Goal: Navigation & Orientation: Find specific page/section

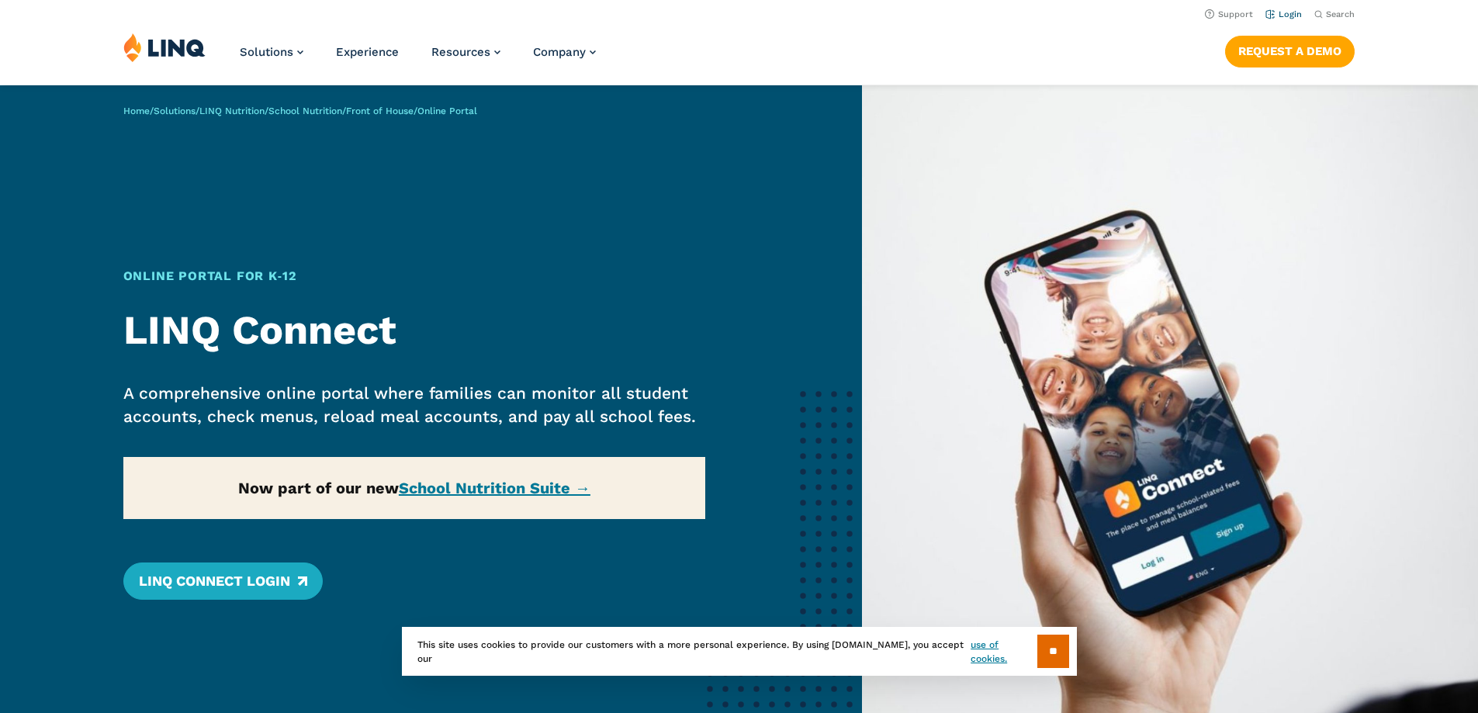
click at [1283, 17] on link "Login" at bounding box center [1284, 14] width 36 height 10
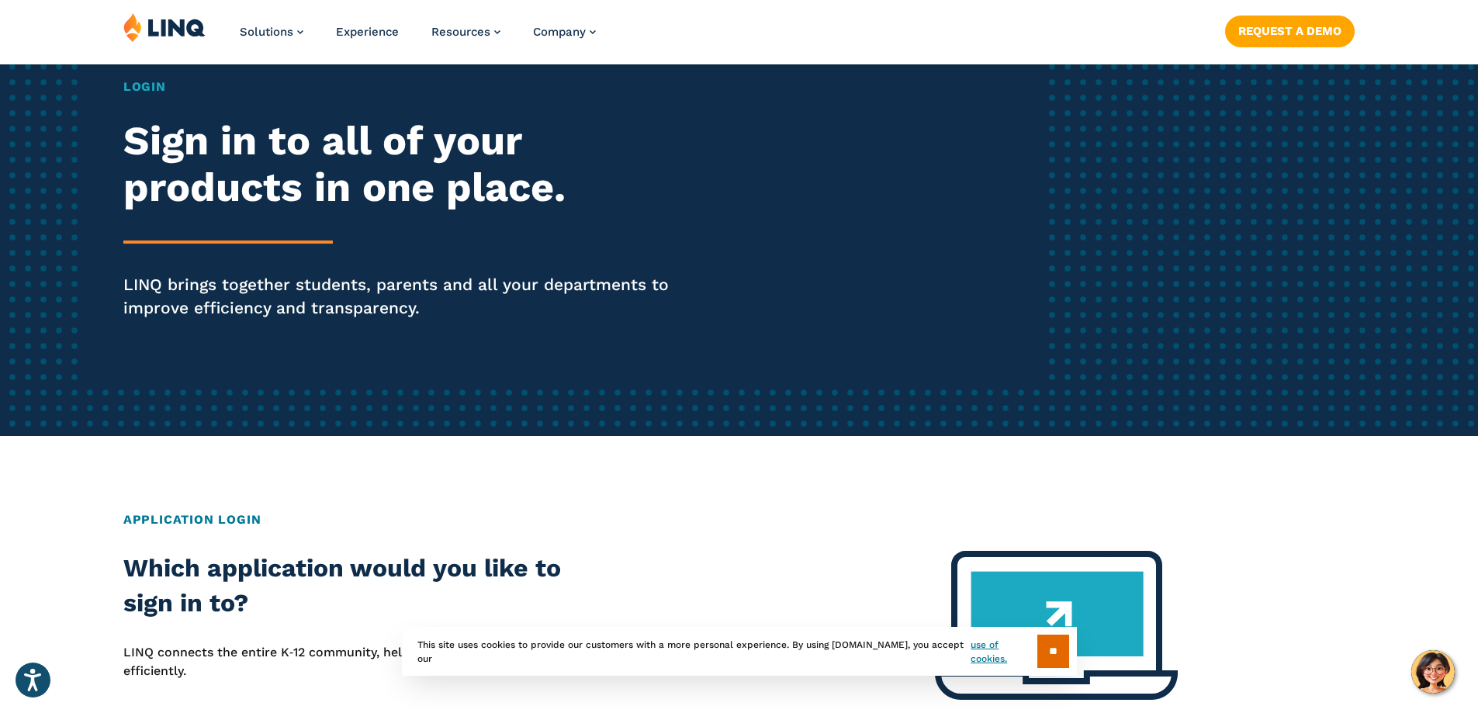
scroll to position [543, 0]
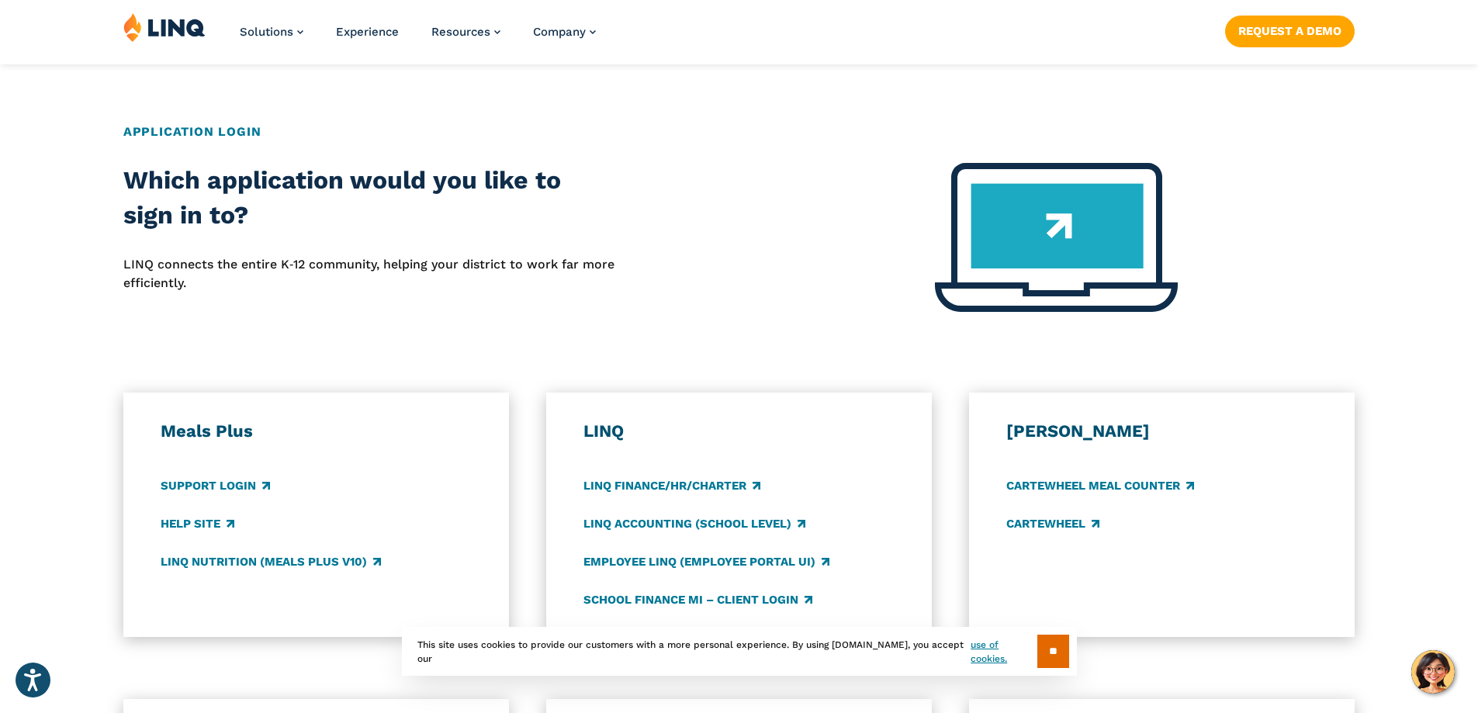
click at [196, 426] on h3 "Meals Plus" at bounding box center [317, 432] width 312 height 22
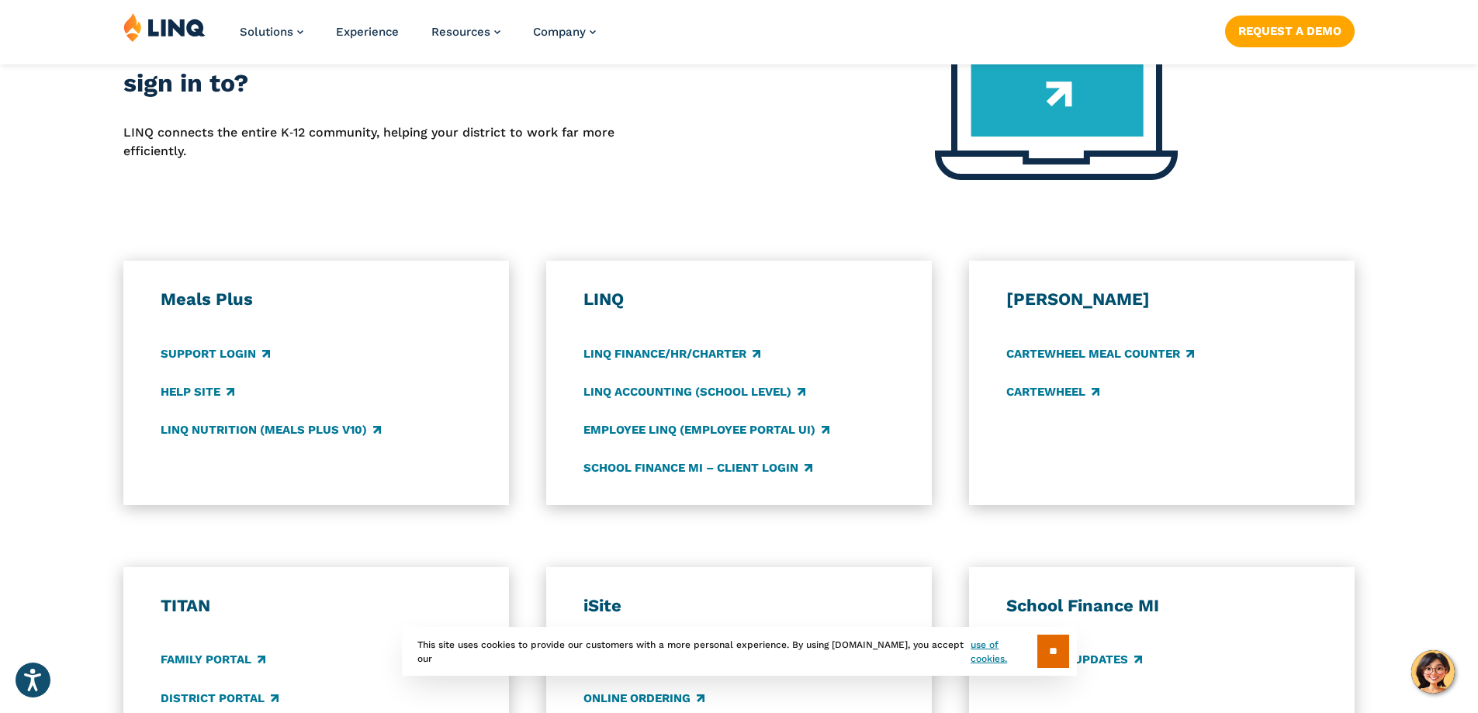
scroll to position [698, 0]
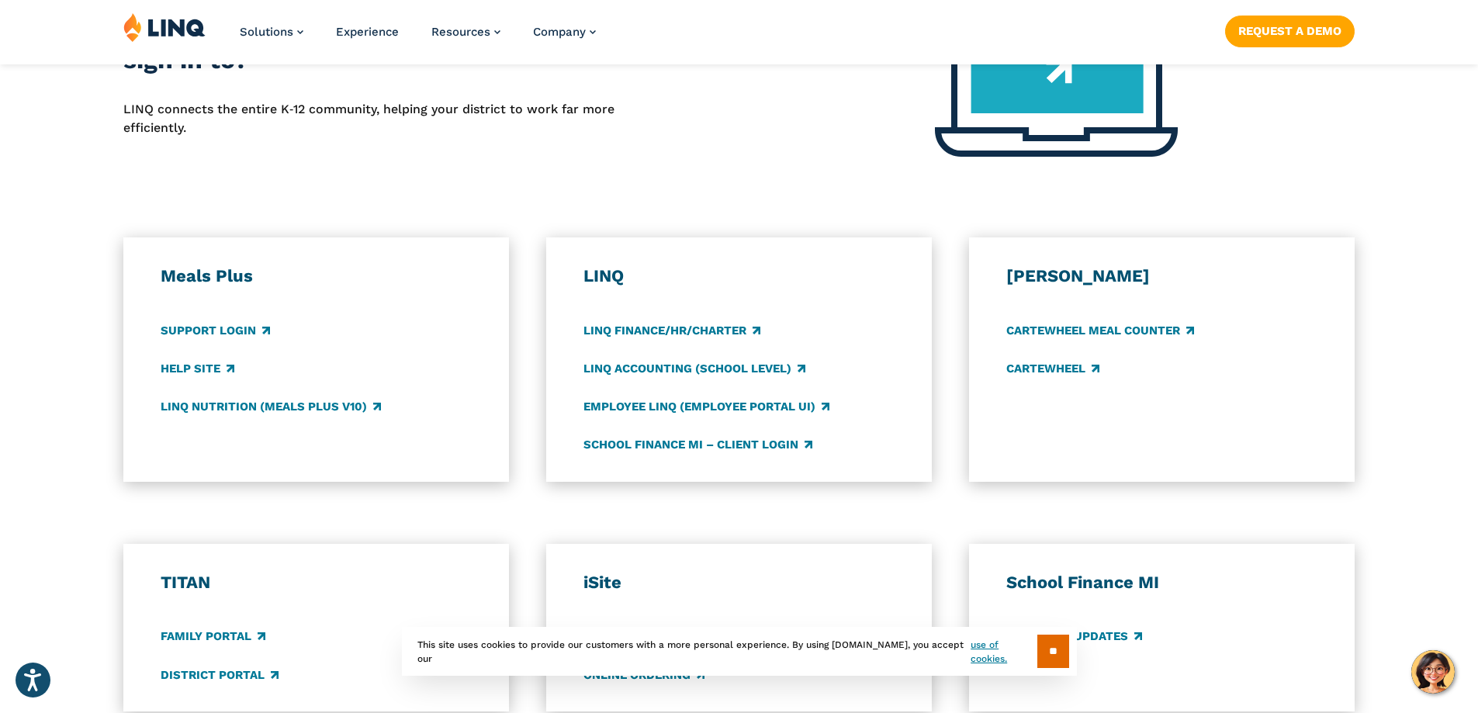
click at [212, 275] on h3 "Meals Plus" at bounding box center [317, 276] width 312 height 22
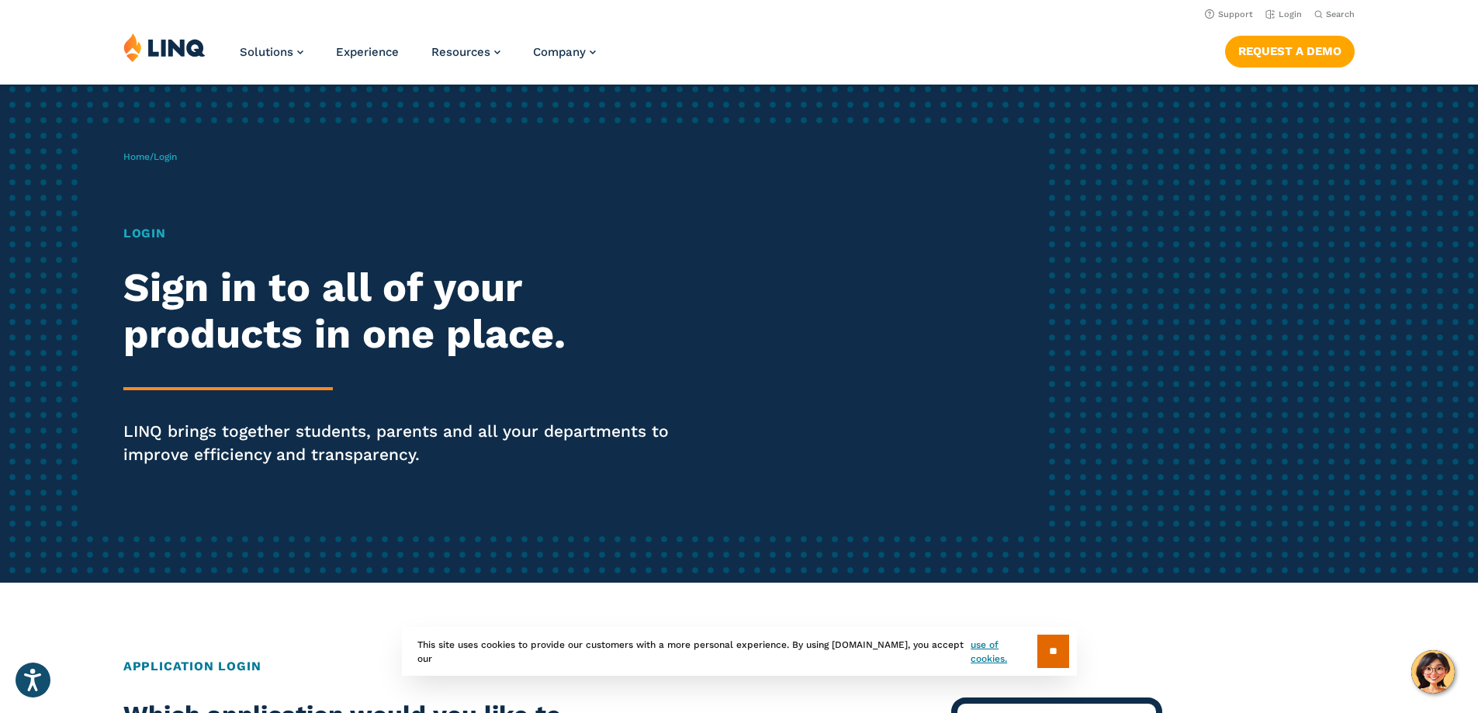
scroll to position [0, 0]
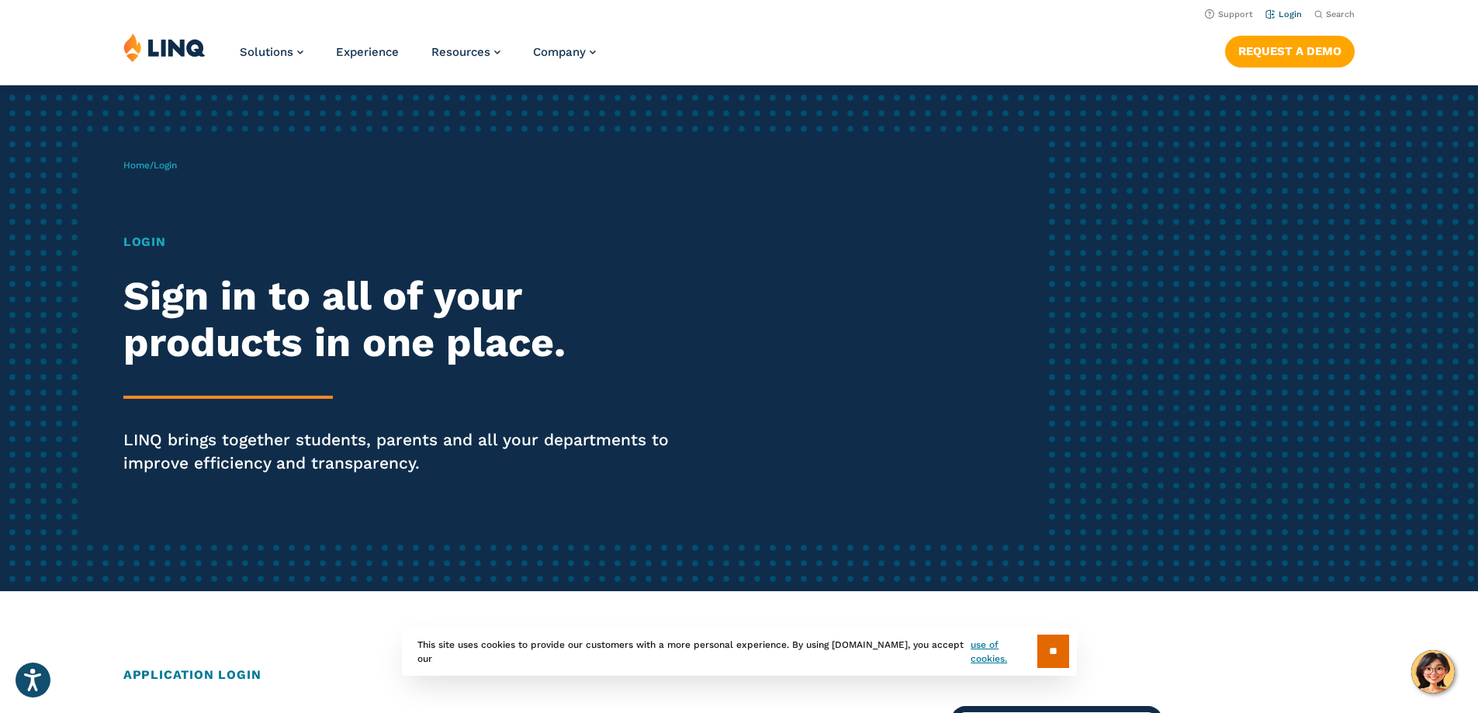
click at [1284, 13] on link "Login" at bounding box center [1284, 14] width 36 height 10
click at [172, 166] on span "Login" at bounding box center [165, 165] width 23 height 11
click at [142, 240] on h1 "Login" at bounding box center [408, 242] width 570 height 19
click at [171, 334] on h2 "Sign in to all of your products in one place." at bounding box center [408, 319] width 570 height 93
click at [175, 418] on div "Login Sign in to all of your products in one place. LINQ brings together studen…" at bounding box center [408, 376] width 570 height 286
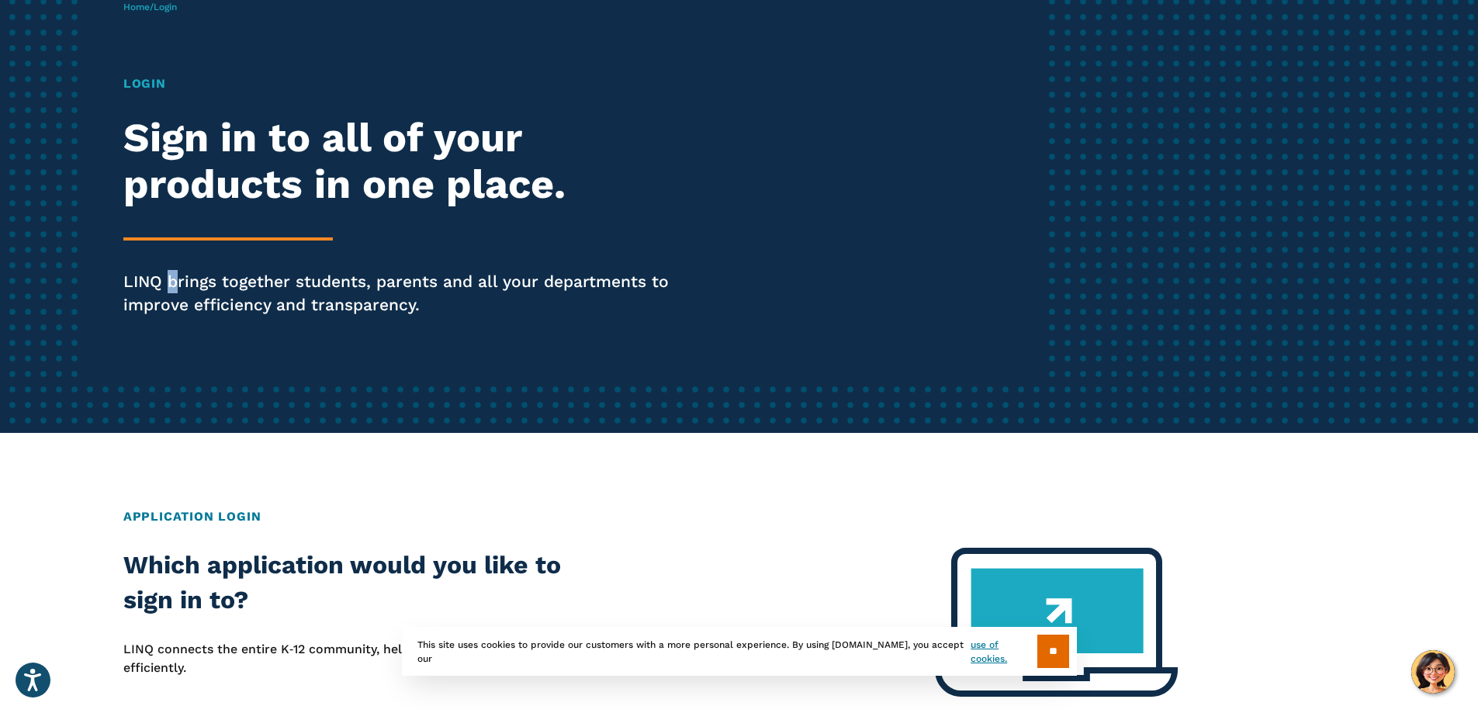
scroll to position [388, 0]
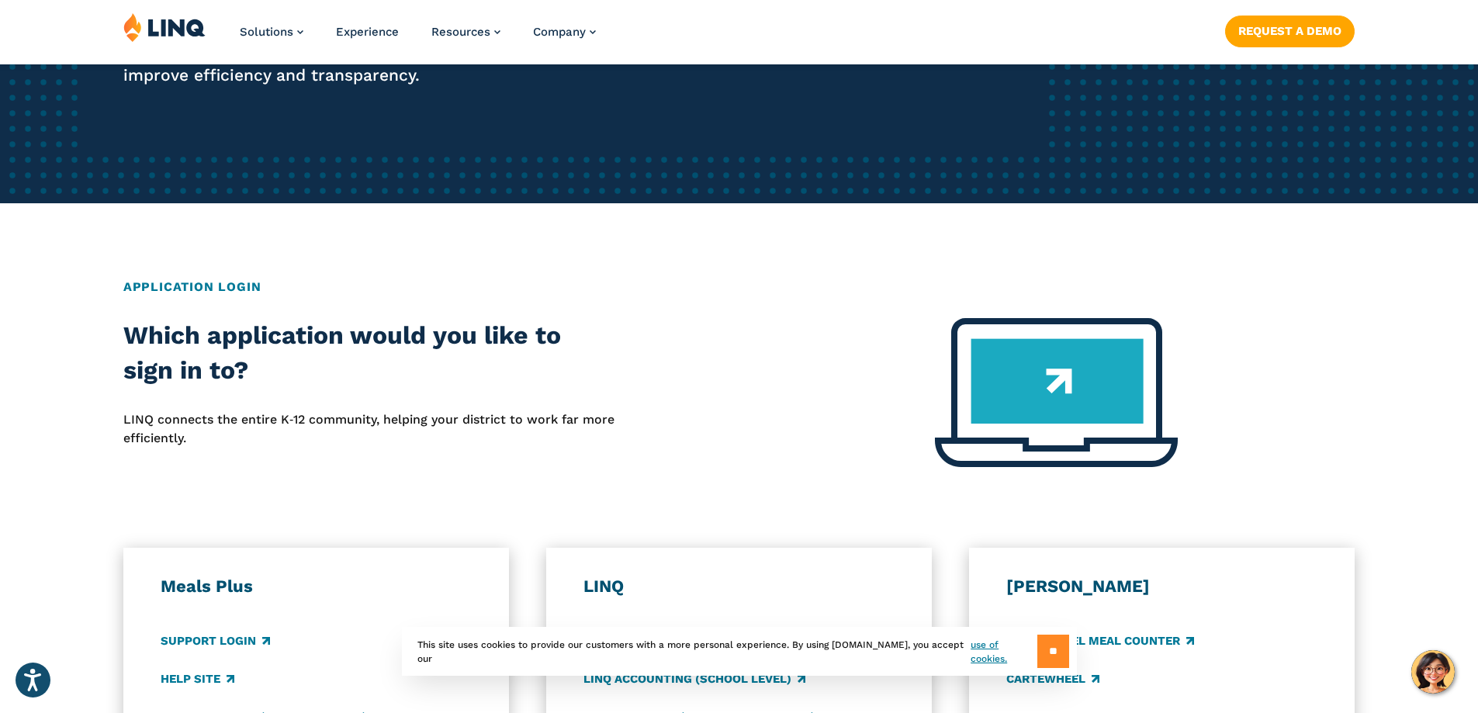
click at [1051, 658] on input "**" at bounding box center [1054, 651] width 32 height 33
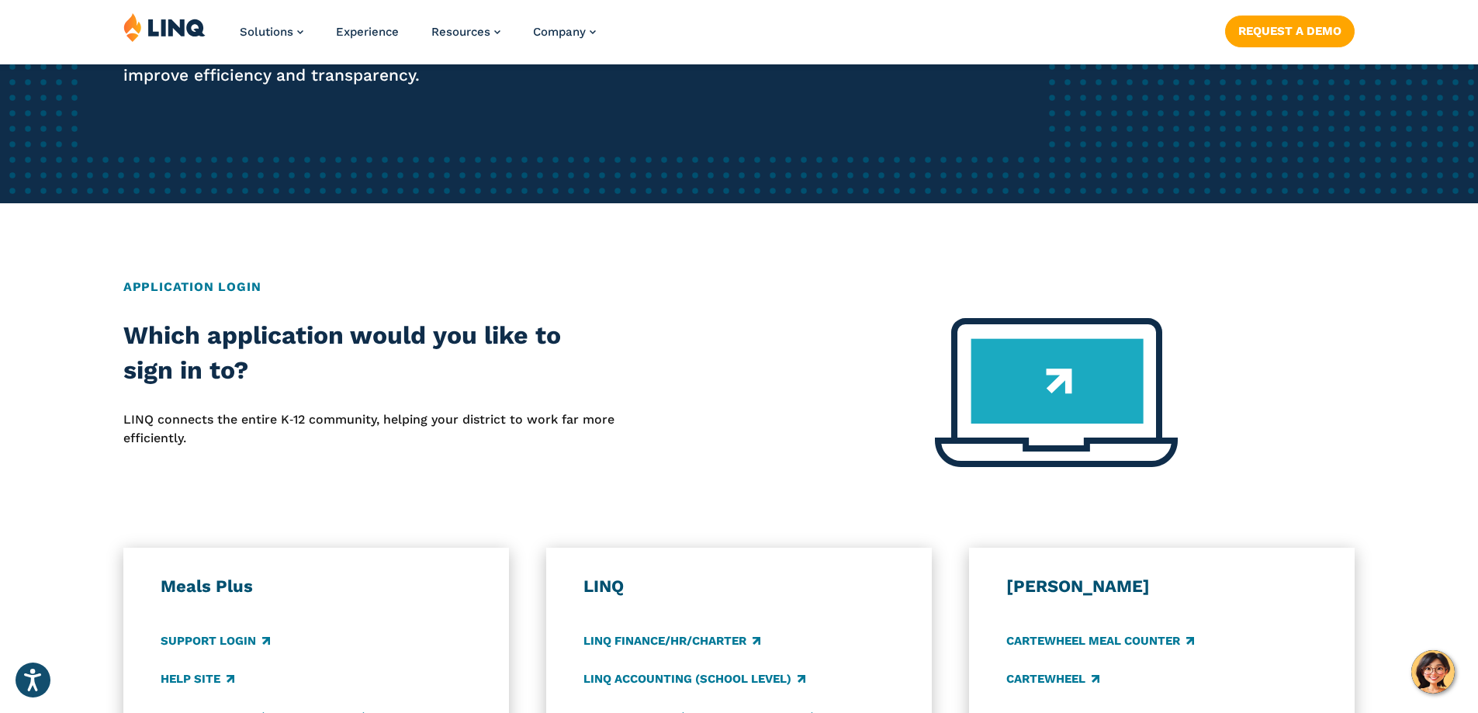
drag, startPoint x: 301, startPoint y: 390, endPoint x: 303, endPoint y: 341, distance: 49.7
click at [301, 387] on div "Which application would you like to sign in to? LINQ connects the entire K‑12 c…" at bounding box center [369, 402] width 492 height 168
click at [304, 341] on h2 "Which application would you like to sign in to?" at bounding box center [369, 353] width 492 height 71
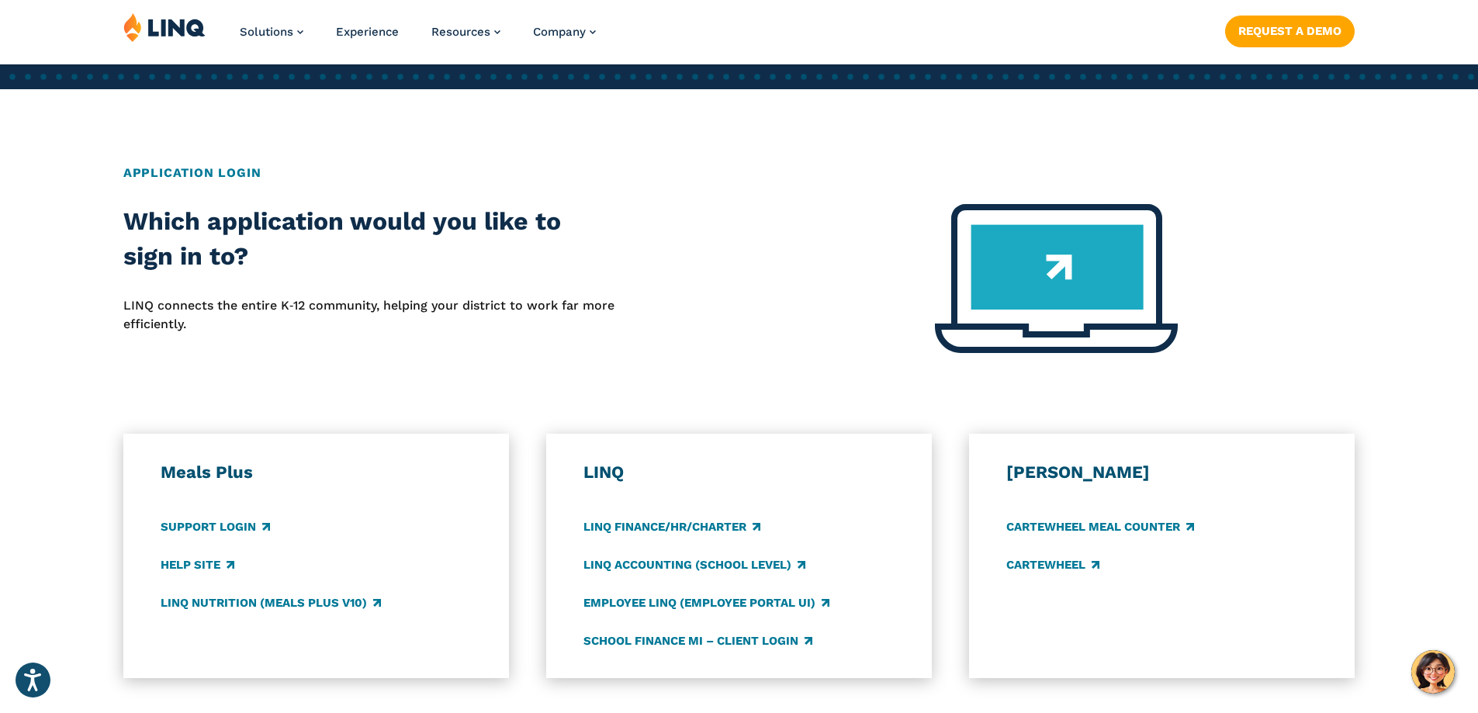
scroll to position [698, 0]
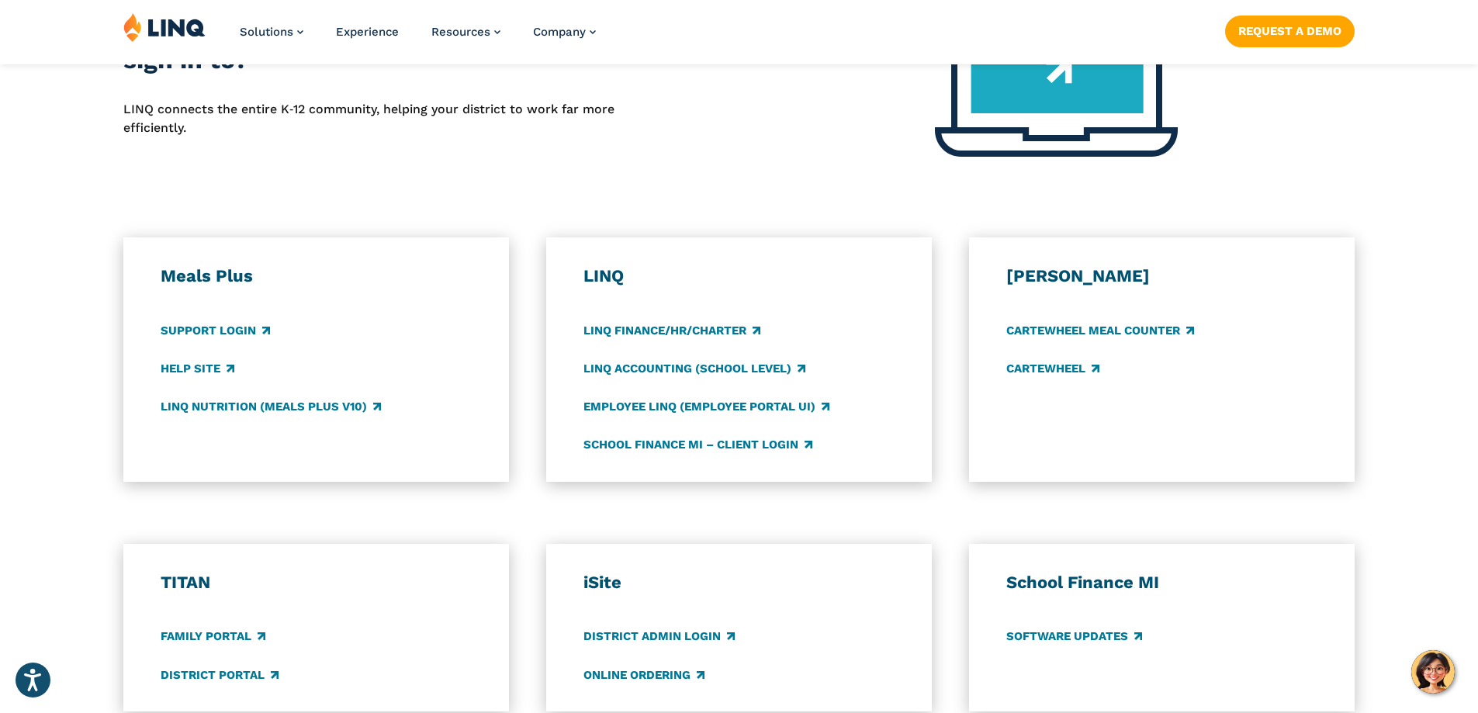
click at [346, 329] on div "Support Login" at bounding box center [317, 330] width 312 height 17
click at [234, 279] on h3 "Meals Plus" at bounding box center [317, 276] width 312 height 22
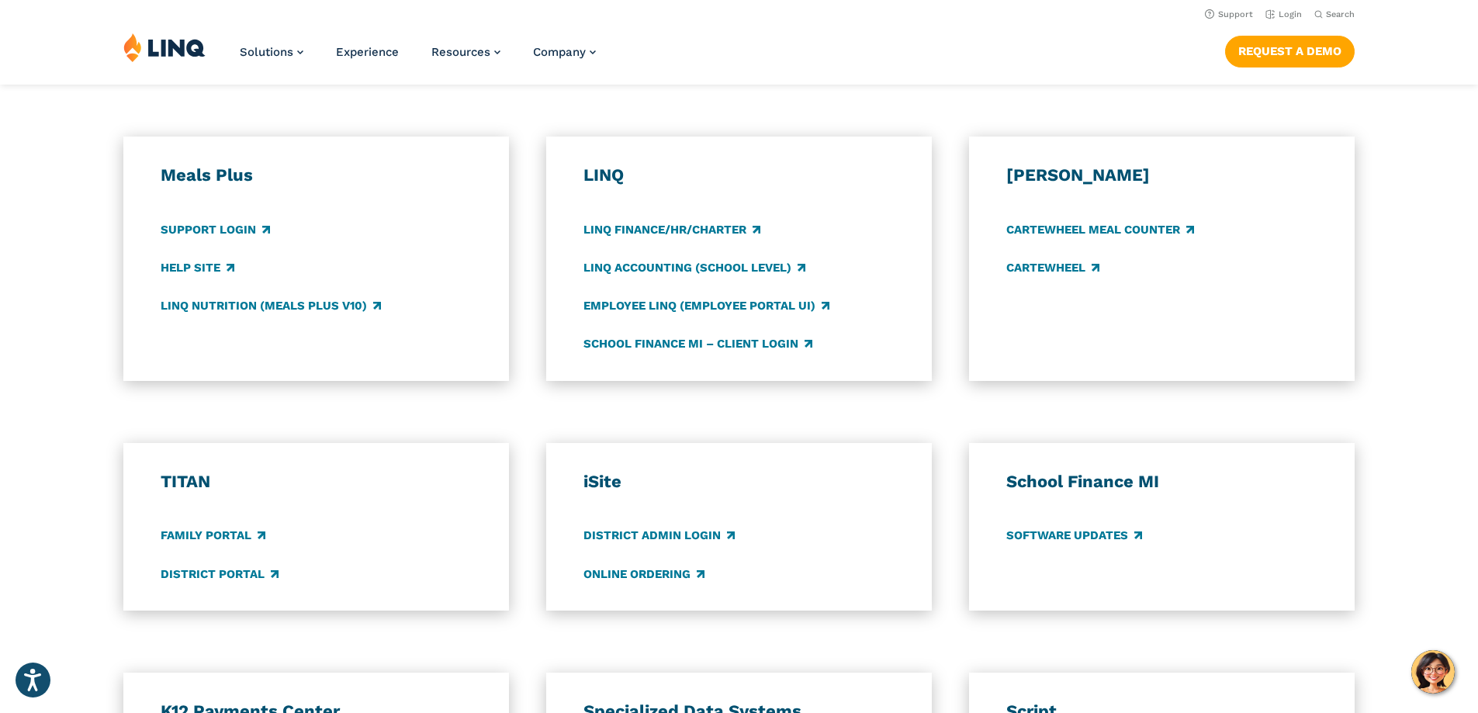
scroll to position [776, 0]
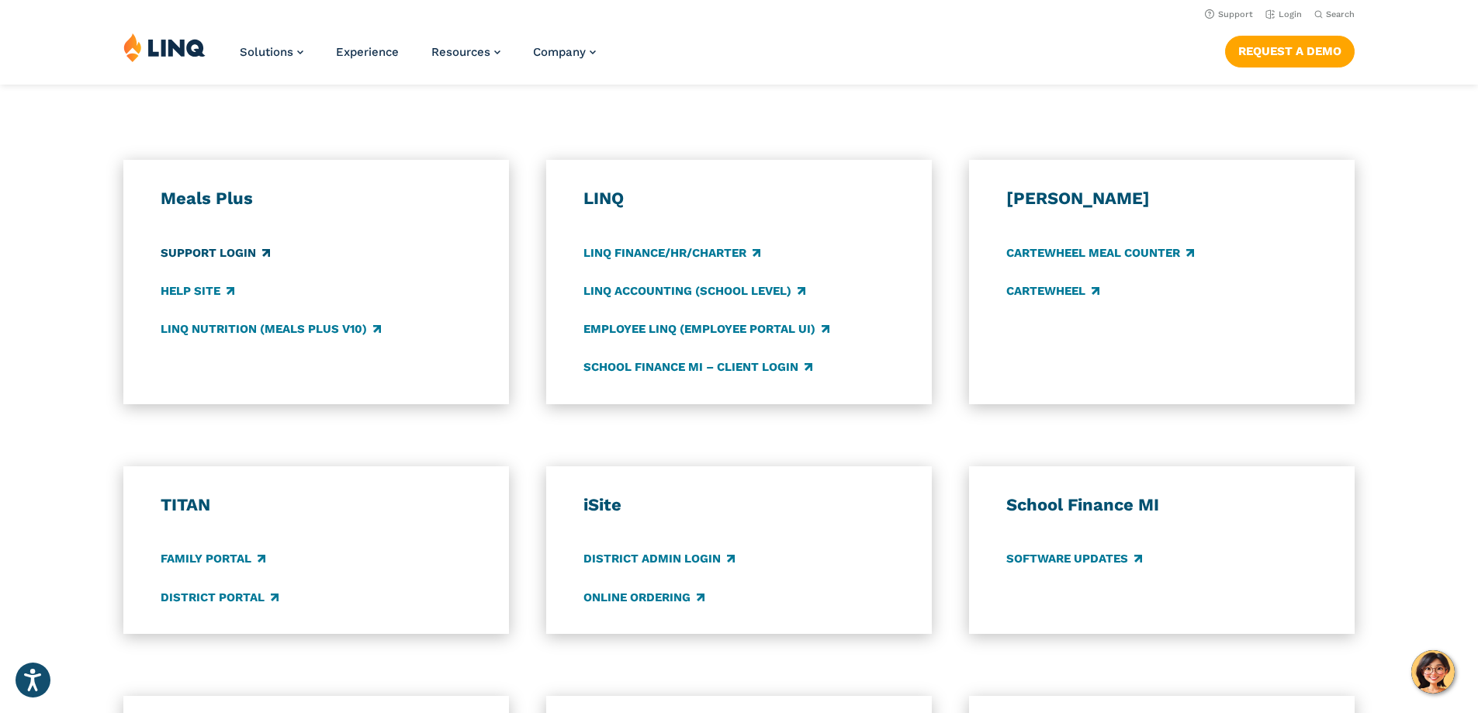
click at [213, 254] on link "Support Login" at bounding box center [215, 252] width 109 height 17
click at [217, 334] on link "LINQ Nutrition (Meals Plus v10)" at bounding box center [271, 329] width 220 height 17
click at [653, 257] on link "LINQ Finance/HR/Charter" at bounding box center [672, 252] width 177 height 17
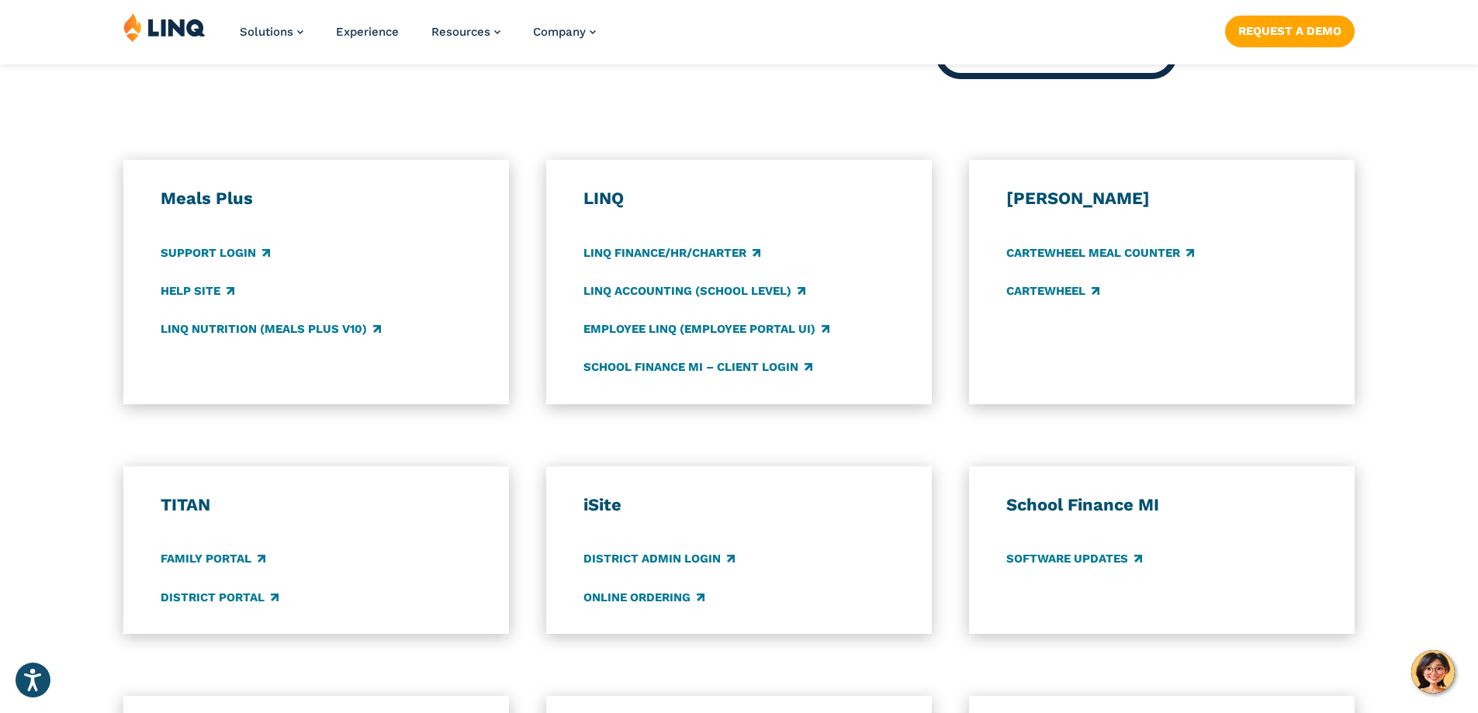
click at [191, 204] on h3 "Meals Plus" at bounding box center [317, 199] width 312 height 22
click at [200, 290] on link "Help Site" at bounding box center [198, 290] width 74 height 17
click at [236, 335] on link "LINQ Nutrition (Meals Plus v10)" at bounding box center [271, 329] width 220 height 17
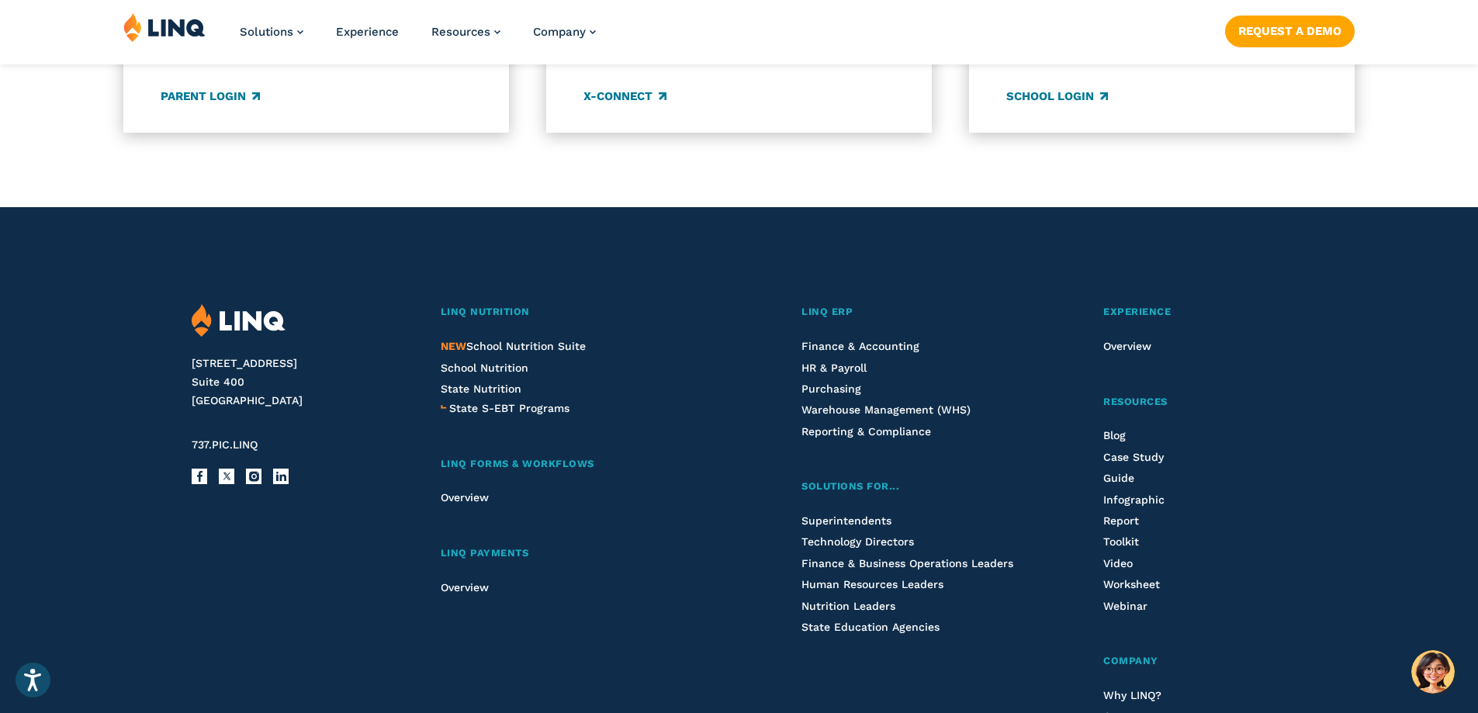
scroll to position [1474, 0]
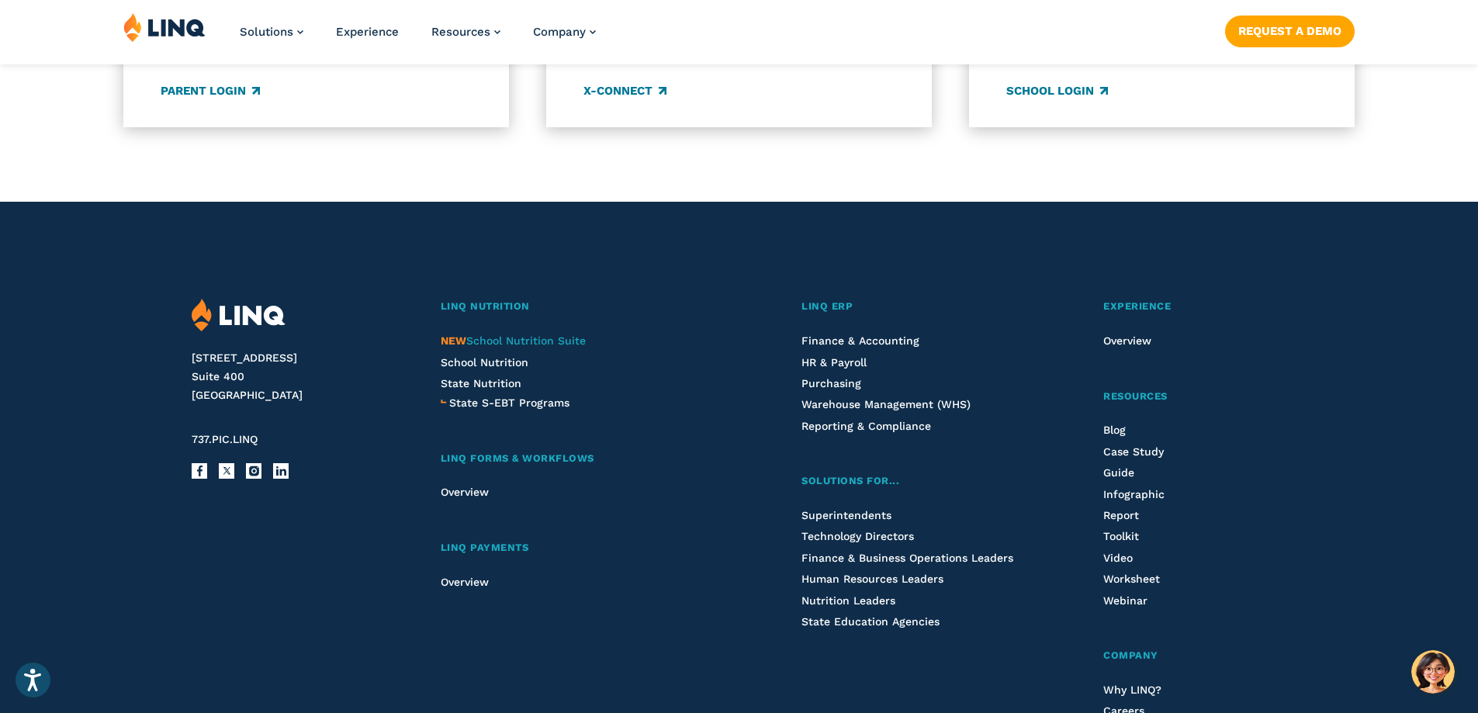
click at [524, 341] on span "NEW School Nutrition Suite" at bounding box center [513, 340] width 145 height 12
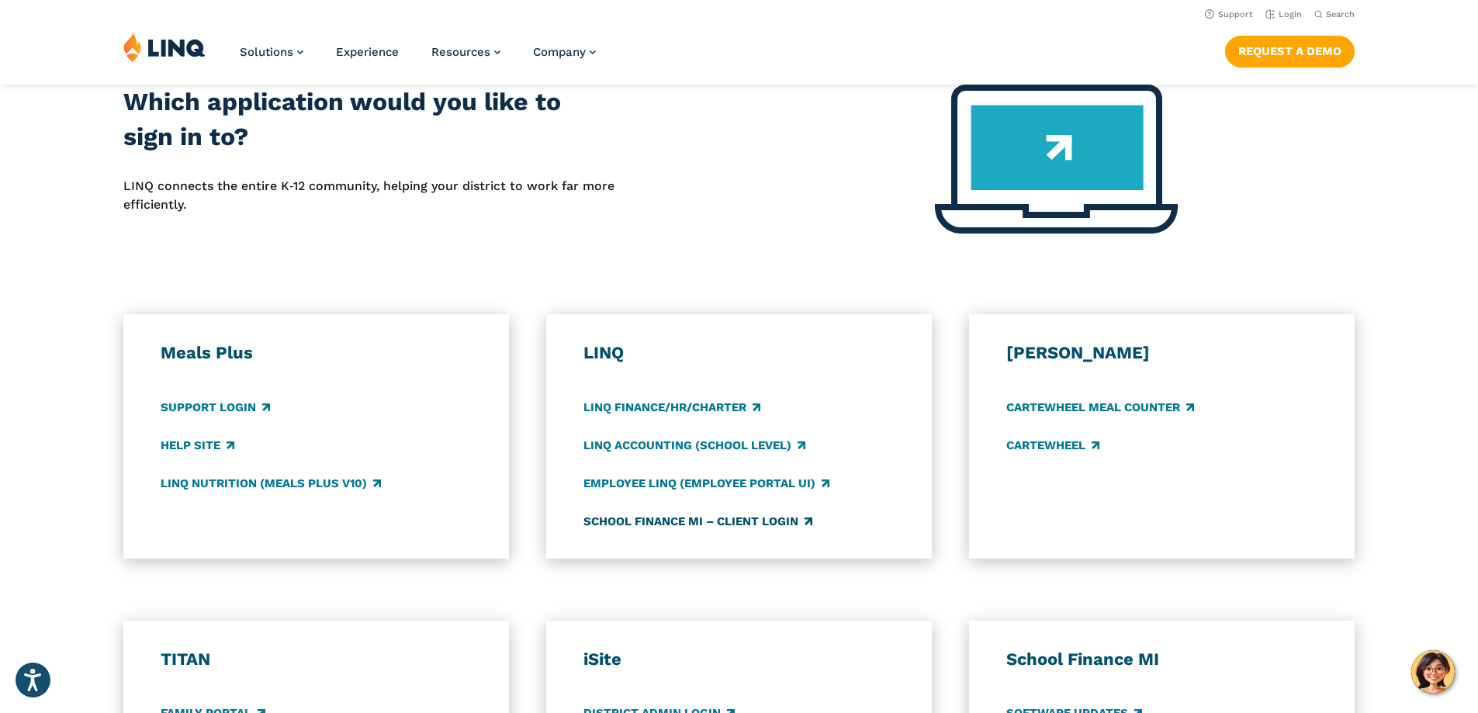
scroll to position [388, 0]
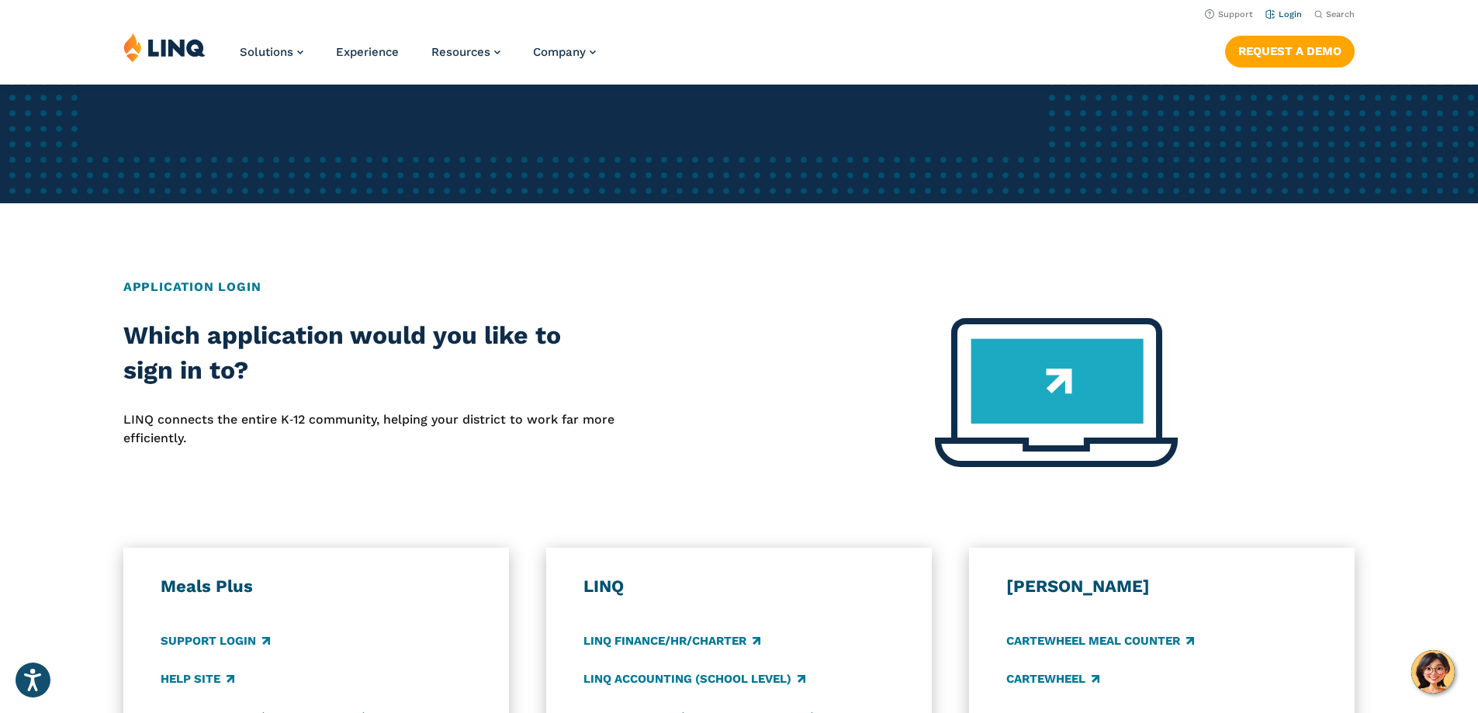
click at [1285, 14] on link "Login" at bounding box center [1284, 14] width 36 height 10
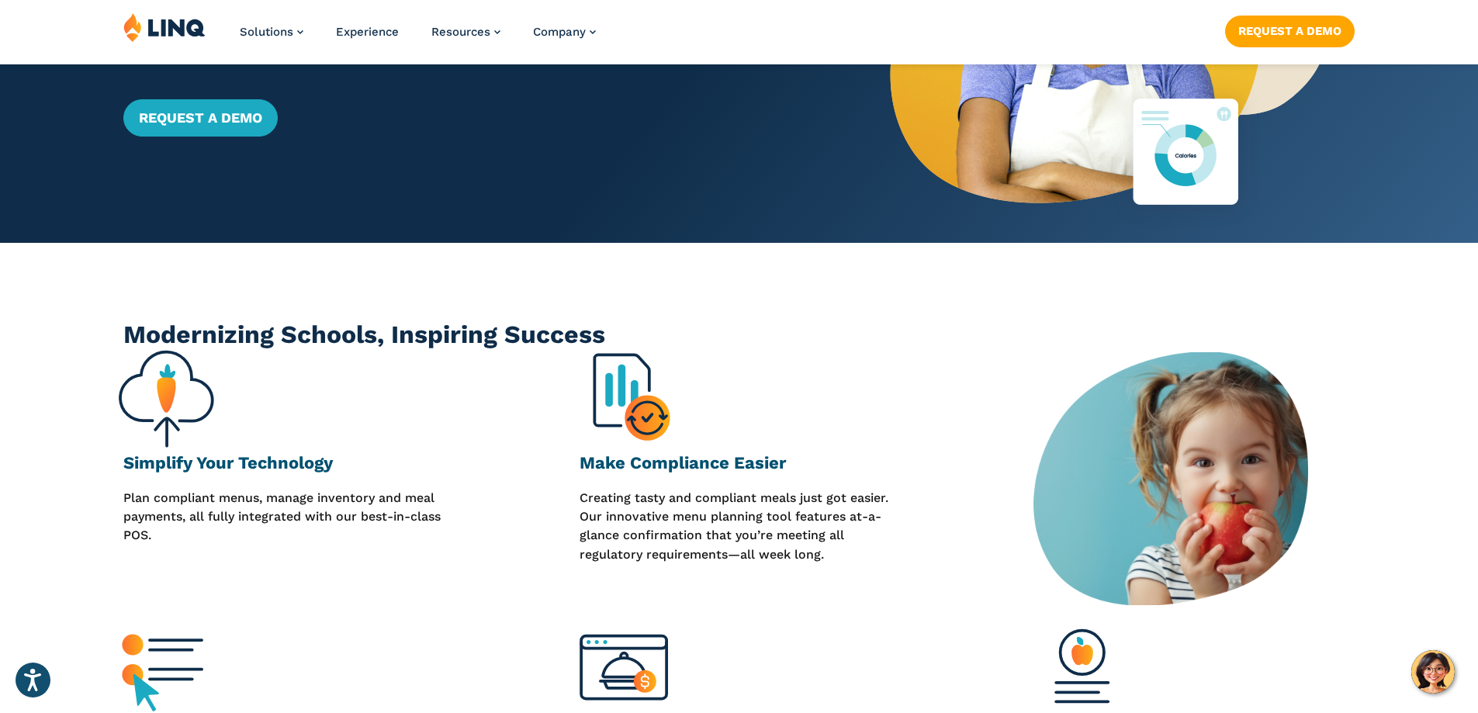
scroll to position [310, 0]
